Goal: Information Seeking & Learning: Find specific fact

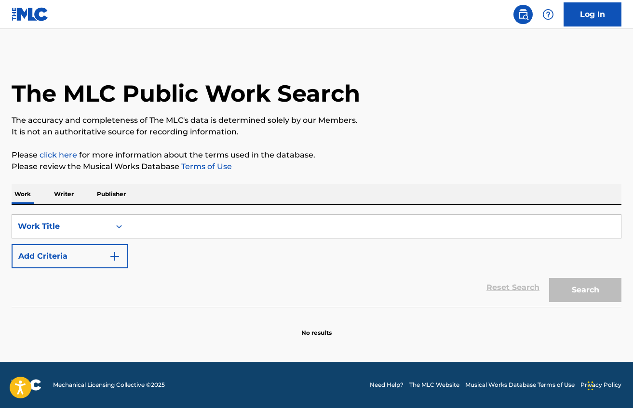
click at [156, 236] on input "Search Form" at bounding box center [374, 226] width 492 height 23
paste input "[GEOGRAPHIC_DATA]"
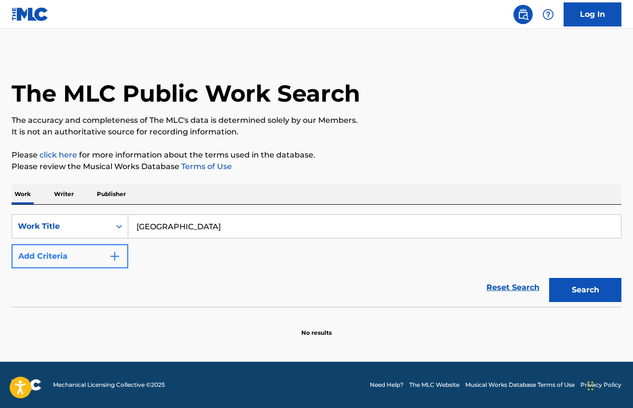
type input "[GEOGRAPHIC_DATA]"
click at [67, 255] on button "Add Criteria" at bounding box center [70, 256] width 117 height 24
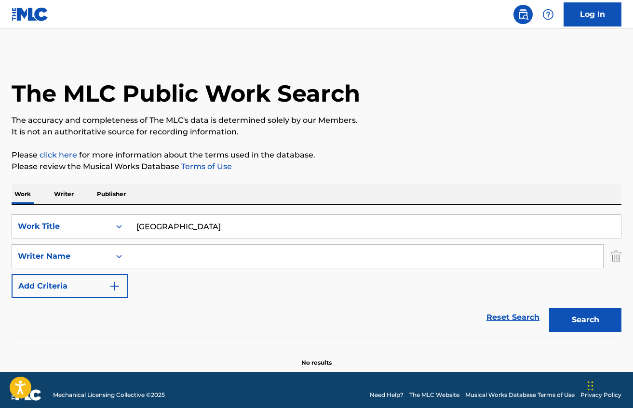
drag, startPoint x: 192, startPoint y: 256, endPoint x: 198, endPoint y: 256, distance: 5.8
click at [192, 256] on input "Search Form" at bounding box center [365, 256] width 475 height 23
paste input "[PERSON_NAME]"
type input "[PERSON_NAME]"
drag, startPoint x: 588, startPoint y: 324, endPoint x: 486, endPoint y: 263, distance: 119.1
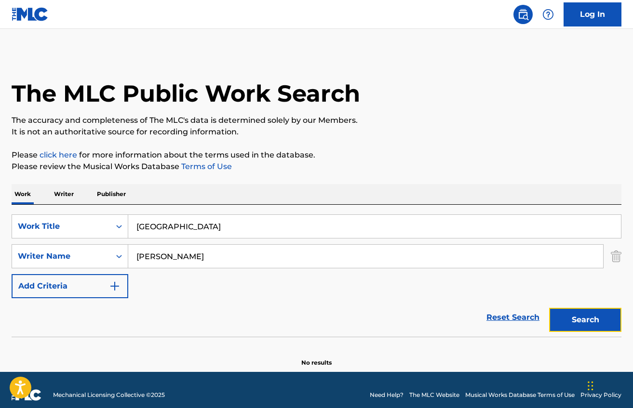
click at [588, 324] on button "Search" at bounding box center [585, 320] width 72 height 24
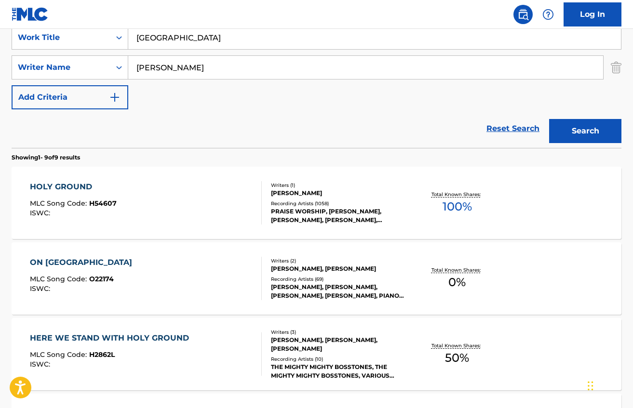
scroll to position [188, 0]
click at [106, 180] on div "HOLY GROUND MLC Song Code : H54607 ISWC : Writers ( 1 ) [PERSON_NAME] Recording…" at bounding box center [317, 203] width 610 height 72
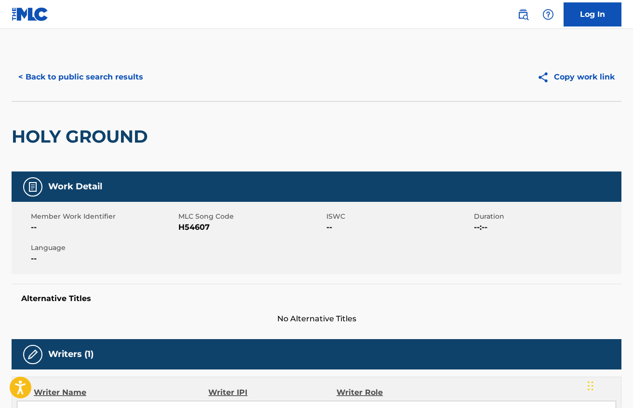
click at [352, 88] on div "Copy work link" at bounding box center [469, 77] width 305 height 24
